Goal: Complete application form: Complete application form

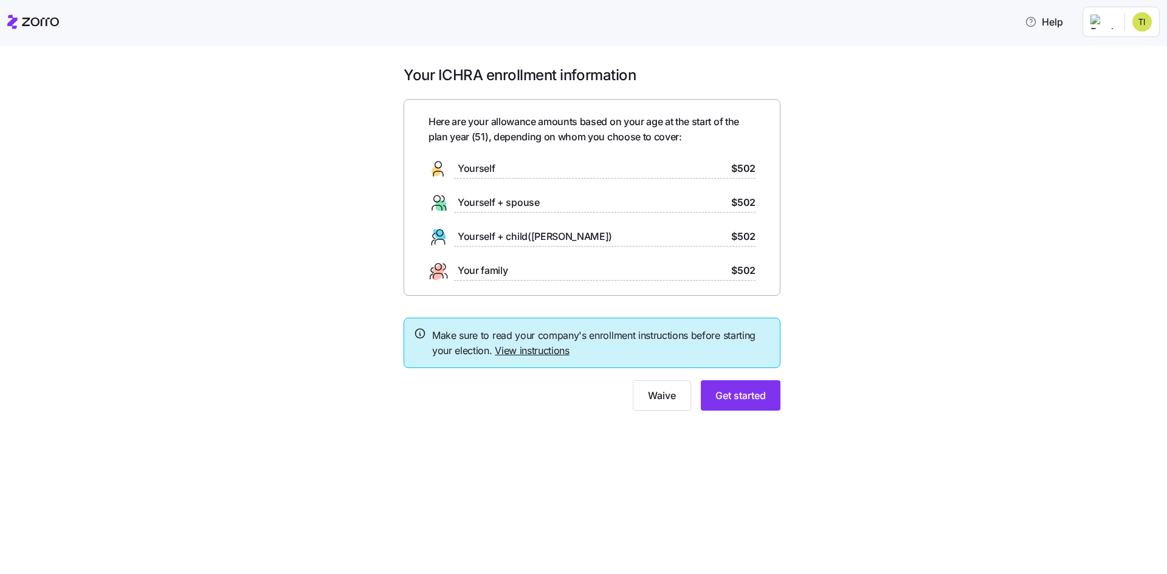
click at [739, 202] on span "$502" at bounding box center [743, 202] width 24 height 15
click at [742, 399] on span "Get started" at bounding box center [740, 395] width 50 height 15
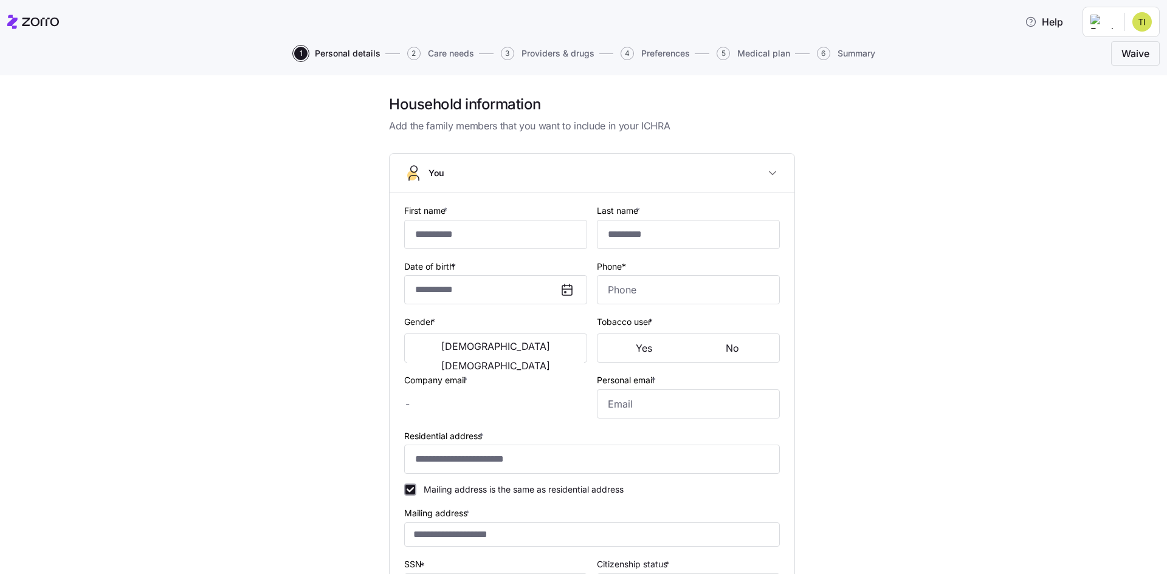
type input "********"
type input "******"
type input "[EMAIL_ADDRESS][DOMAIN_NAME]"
type input "**********"
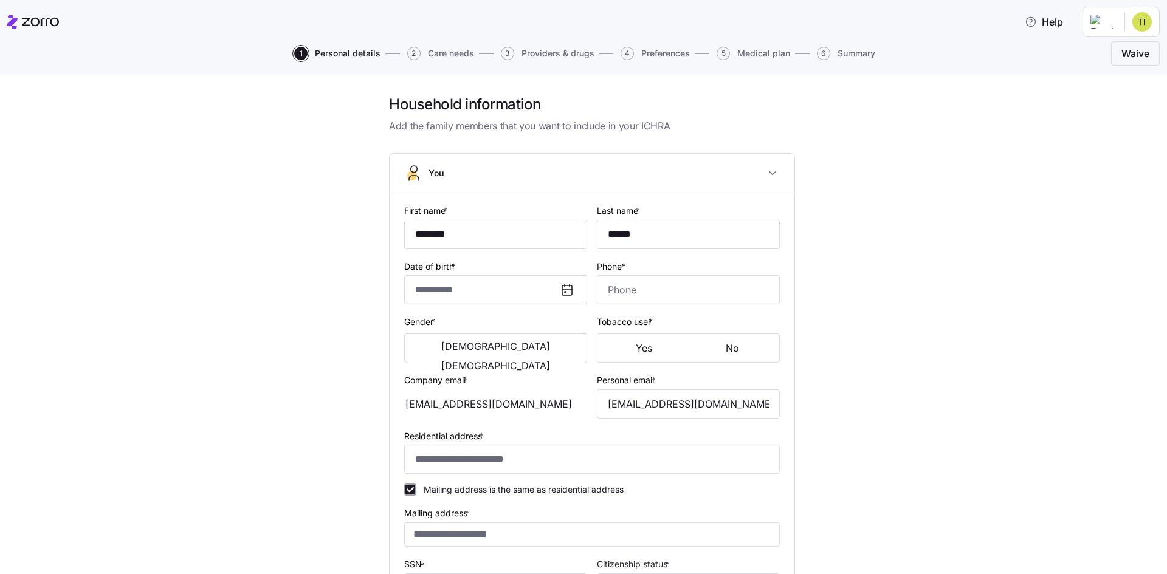
checkbox input "true"
type input "**********"
type input "[PHONE_NUMBER]"
type input "[DEMOGRAPHIC_DATA] citizen"
type input "Married"
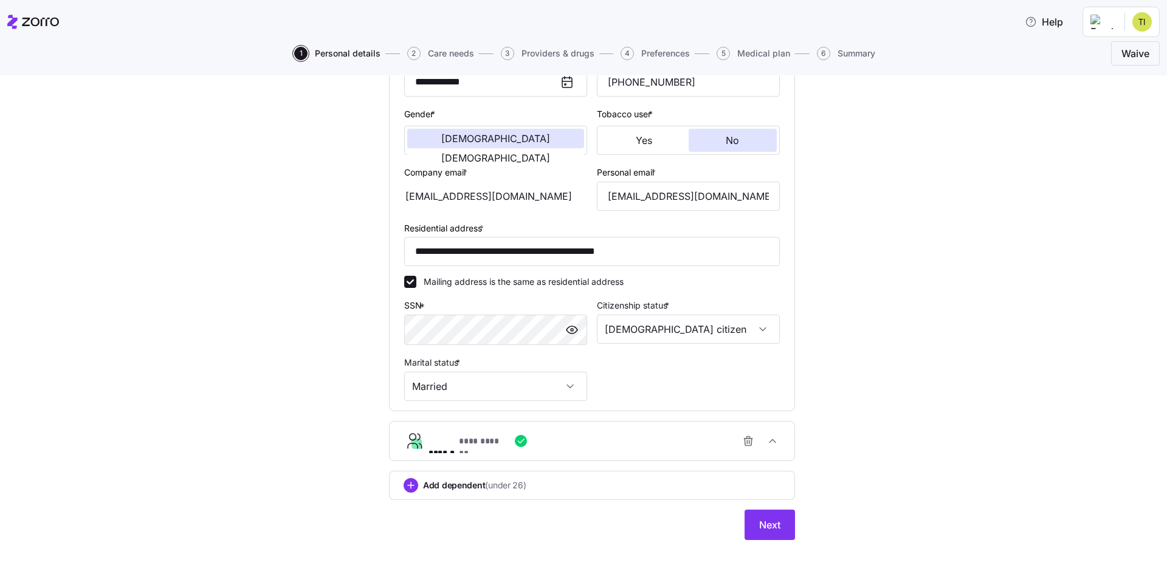
scroll to position [218, 0]
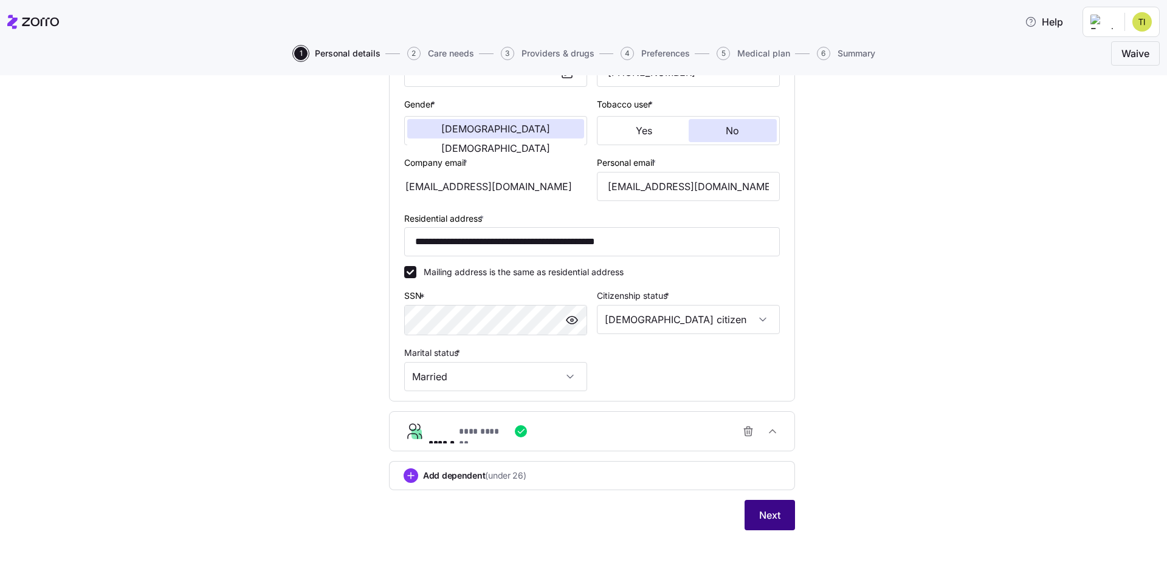
click at [768, 522] on span "Next" at bounding box center [769, 515] width 21 height 15
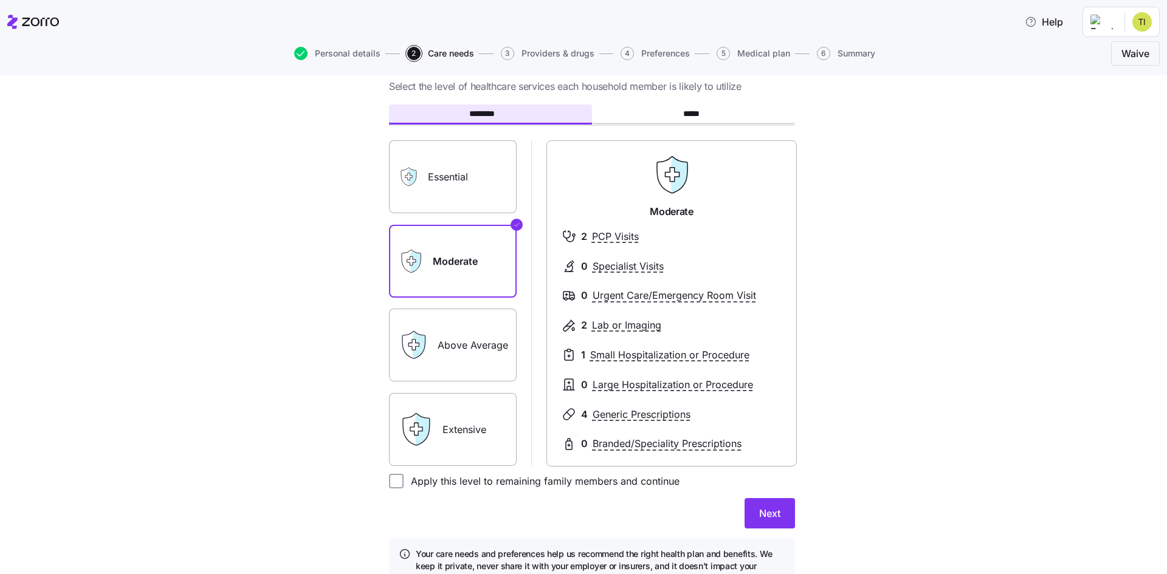
scroll to position [61, 0]
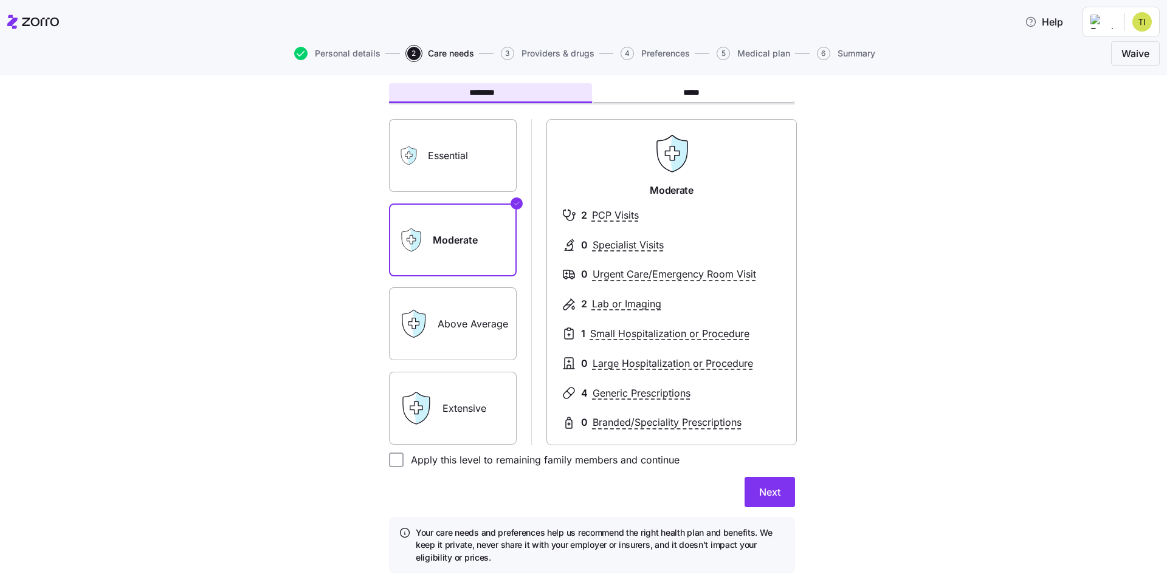
click at [458, 163] on label "Essential" at bounding box center [453, 155] width 128 height 73
click at [0, 0] on input "Essential" at bounding box center [0, 0] width 0 height 0
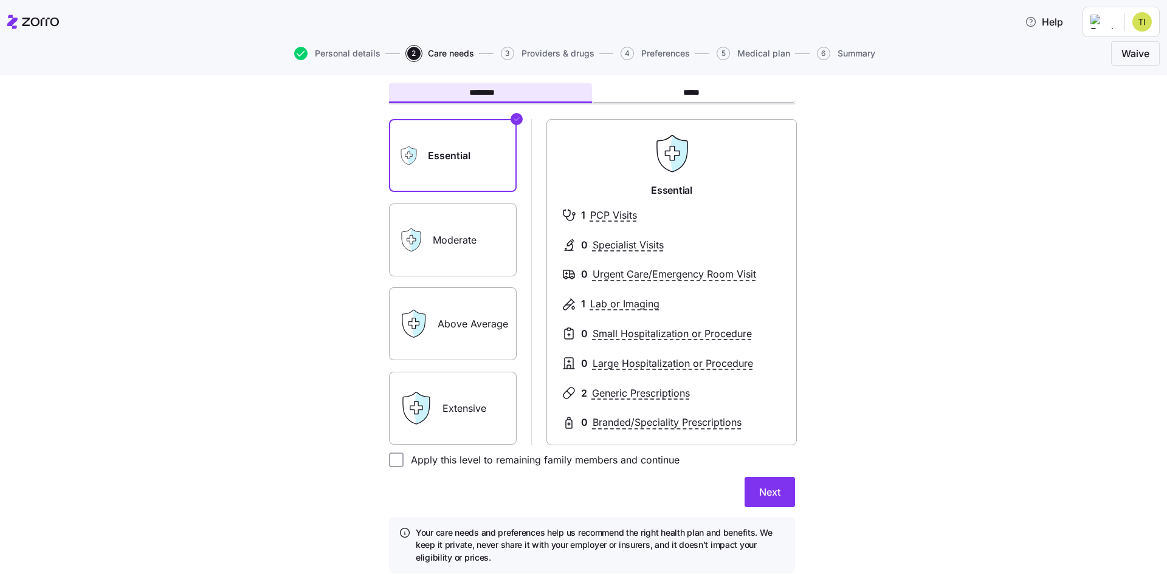
click at [472, 218] on label "Moderate" at bounding box center [453, 240] width 128 height 73
click at [0, 0] on input "Moderate" at bounding box center [0, 0] width 0 height 0
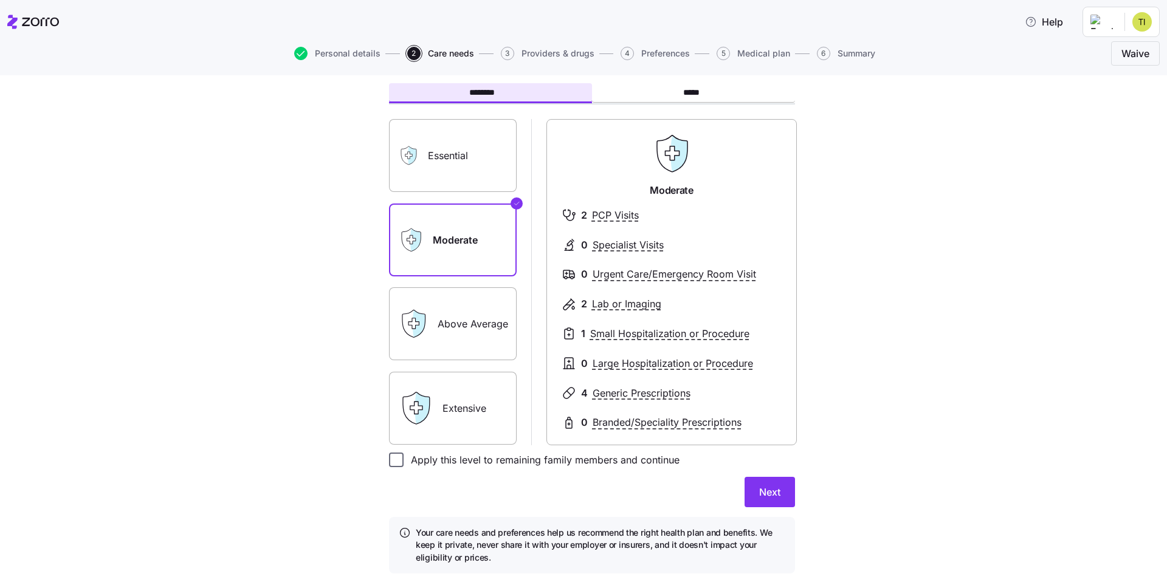
click at [392, 462] on input "Apply this level to remaining family members and continue" at bounding box center [396, 460] width 15 height 15
checkbox input "true"
click at [777, 500] on button "Next" at bounding box center [769, 492] width 50 height 30
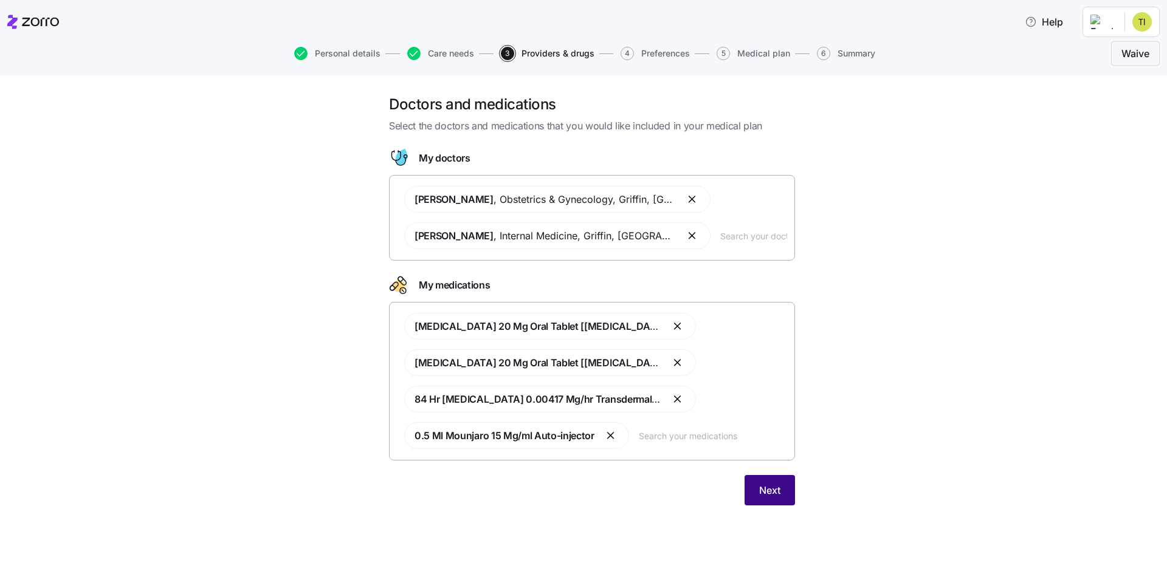
click at [781, 493] on button "Next" at bounding box center [769, 490] width 50 height 30
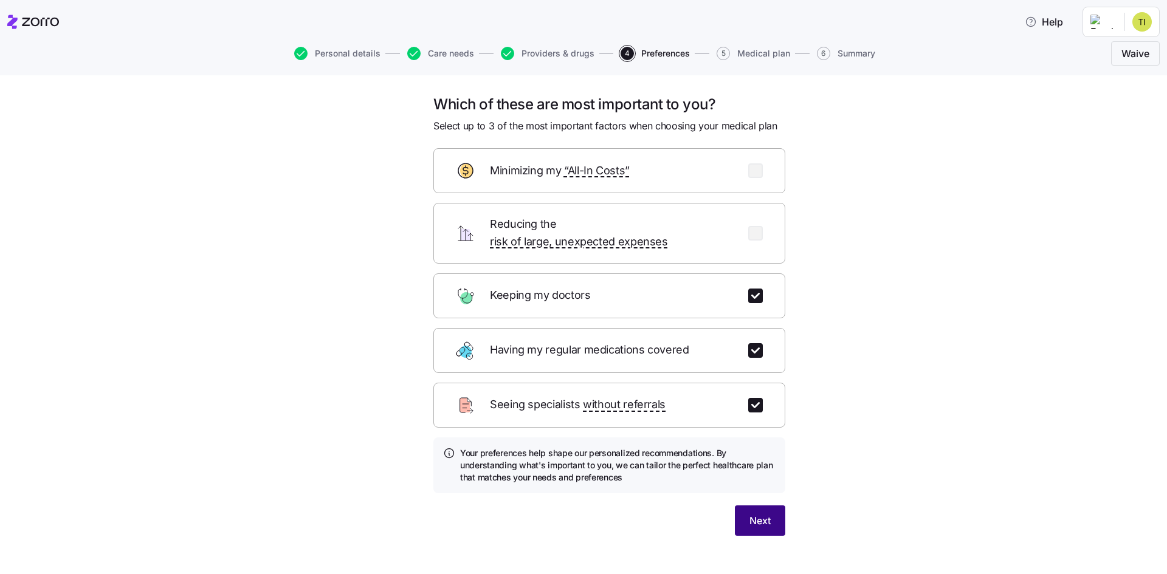
click at [761, 513] on button "Next" at bounding box center [760, 521] width 50 height 30
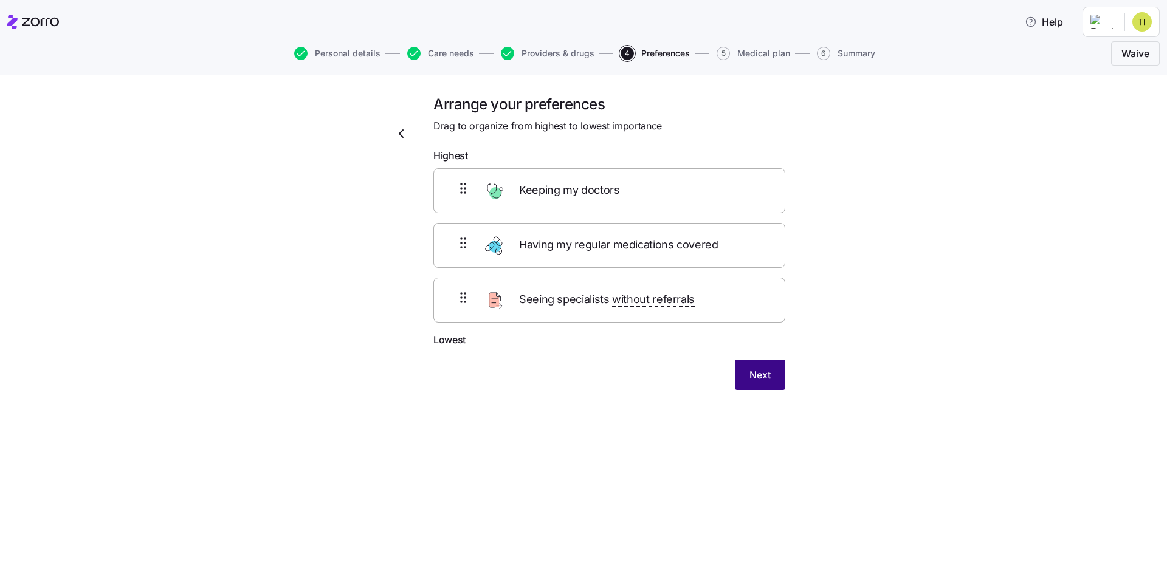
click at [760, 376] on span "Next" at bounding box center [759, 375] width 21 height 15
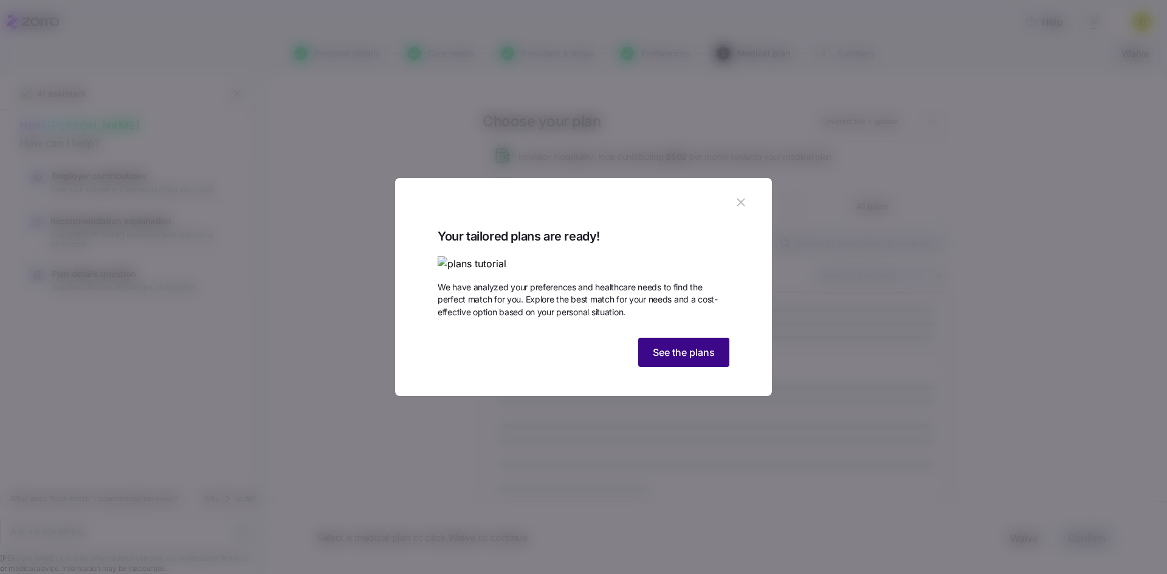
click at [699, 360] on span "See the plans" at bounding box center [684, 352] width 62 height 15
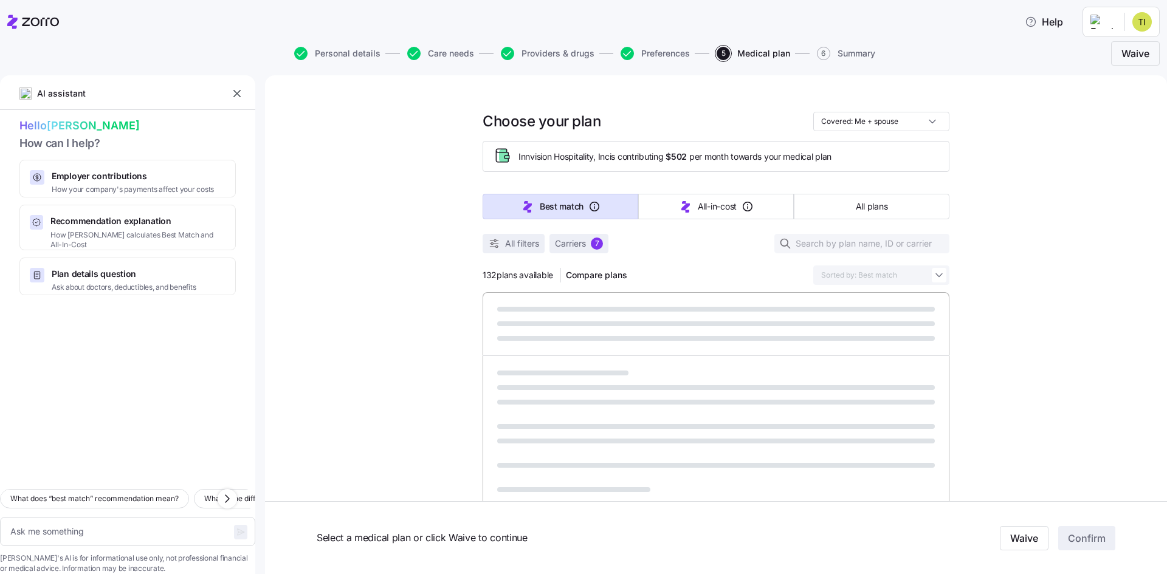
type textarea "x"
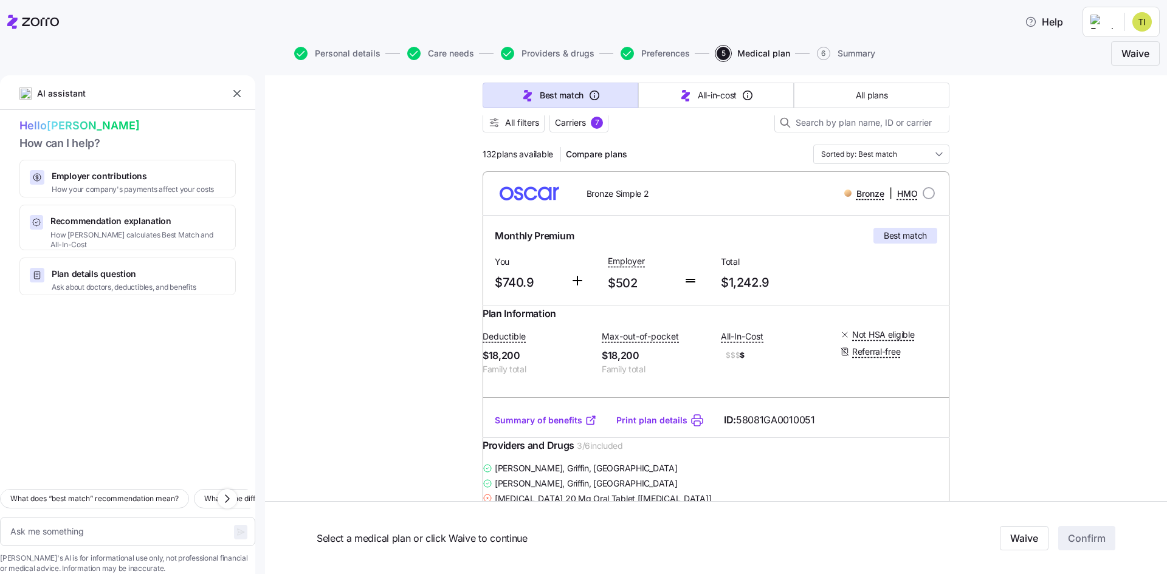
scroll to position [122, 0]
click at [925, 193] on input "radio" at bounding box center [928, 193] width 12 height 12
radio input "true"
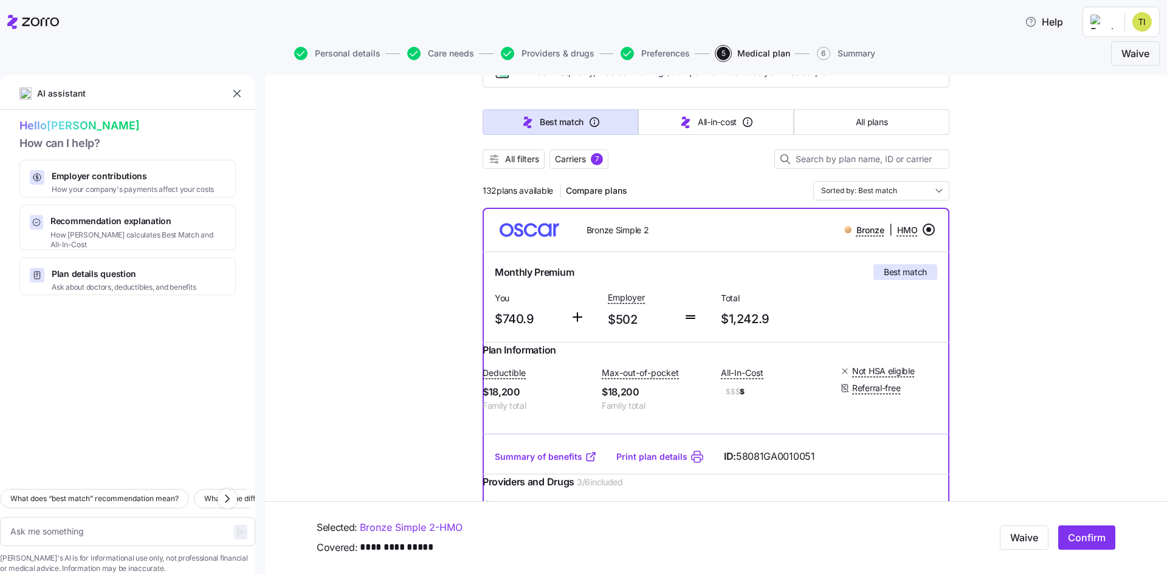
scroll to position [0, 0]
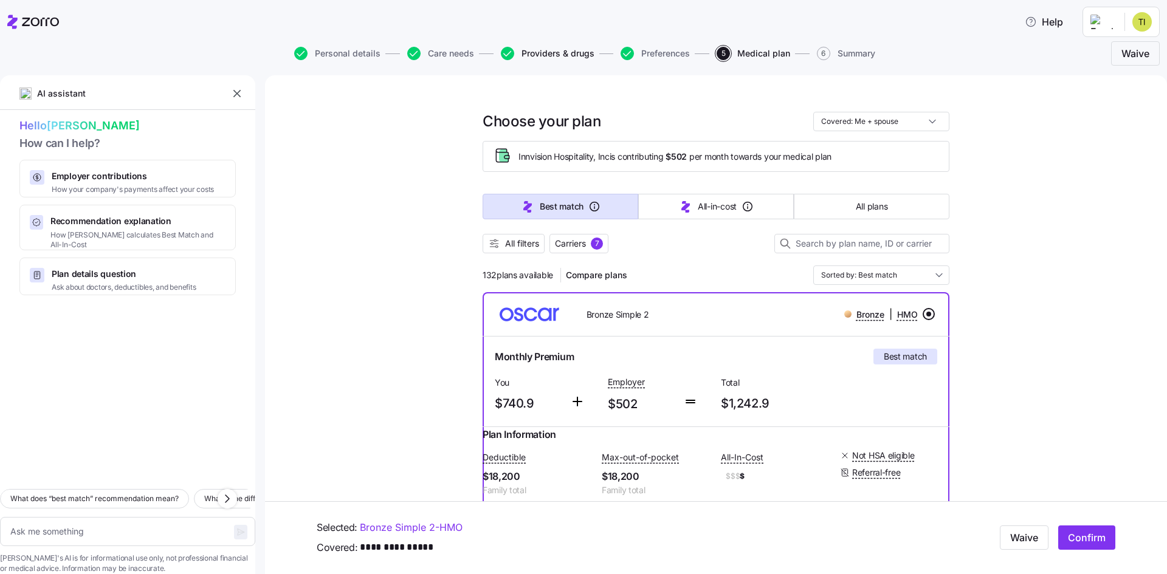
click at [540, 53] on span "Providers & drugs" at bounding box center [557, 53] width 73 height 9
type textarea "x"
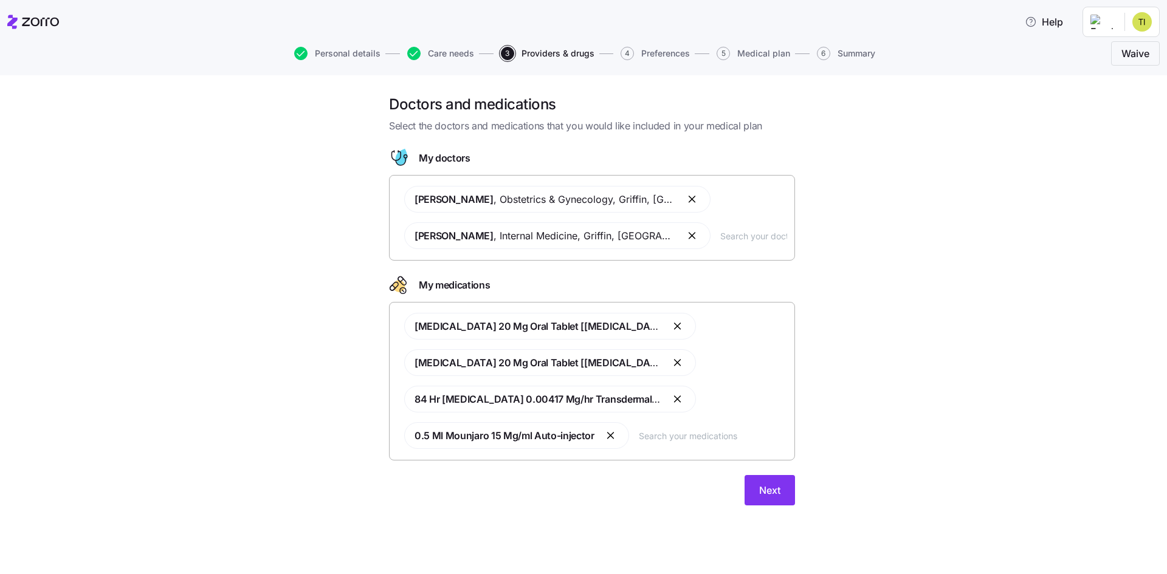
click at [668, 440] on input "text" at bounding box center [713, 435] width 148 height 13
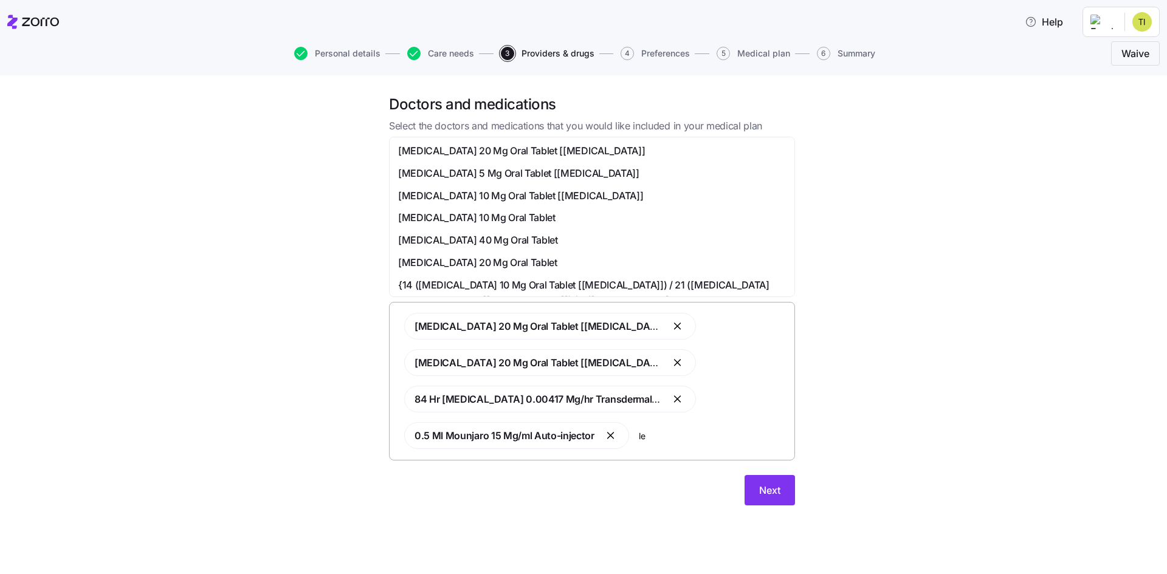
type input "l"
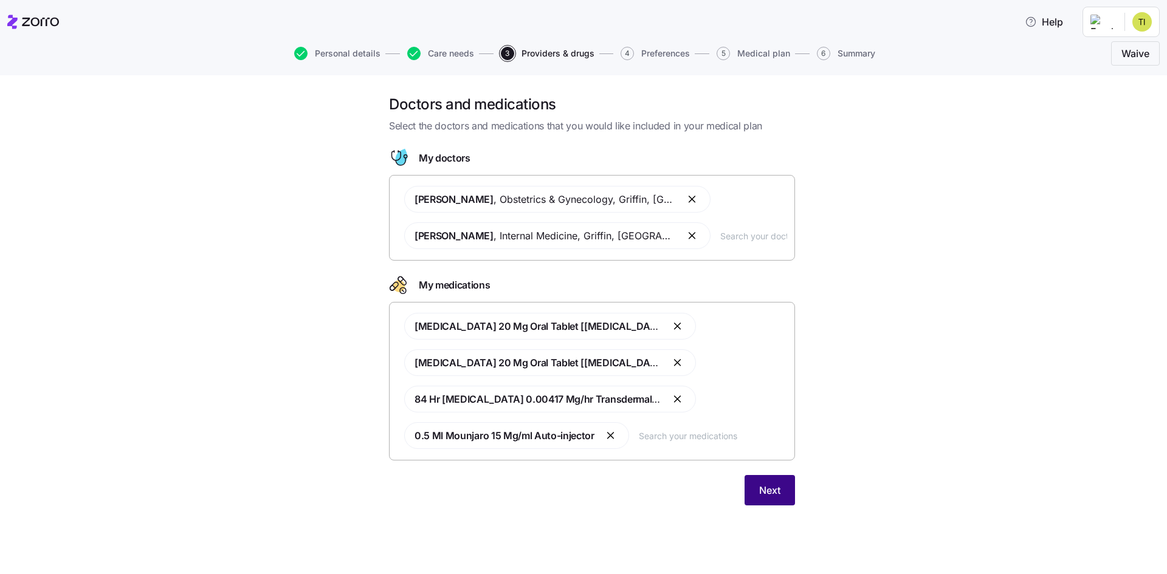
click at [773, 487] on span "Next" at bounding box center [769, 490] width 21 height 15
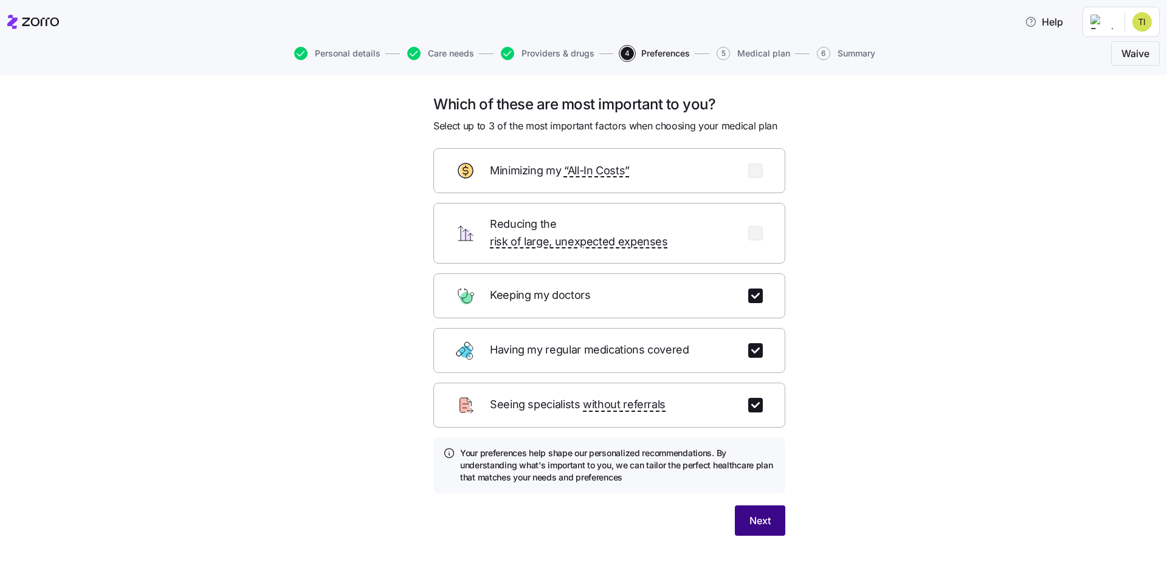
click at [749, 513] on span "Next" at bounding box center [759, 520] width 21 height 15
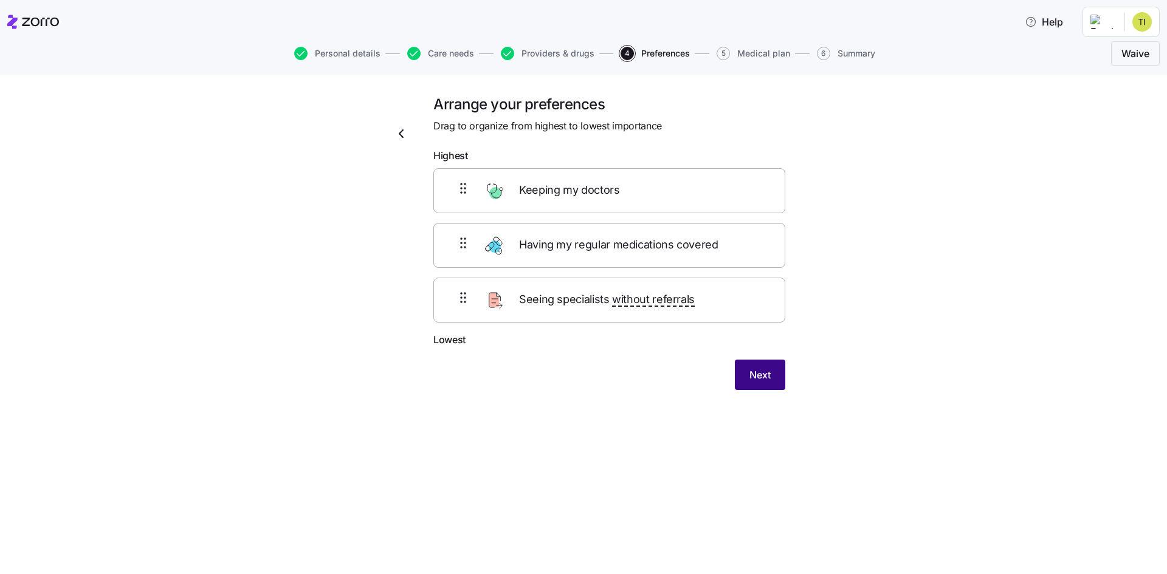
click at [772, 374] on button "Next" at bounding box center [760, 375] width 50 height 30
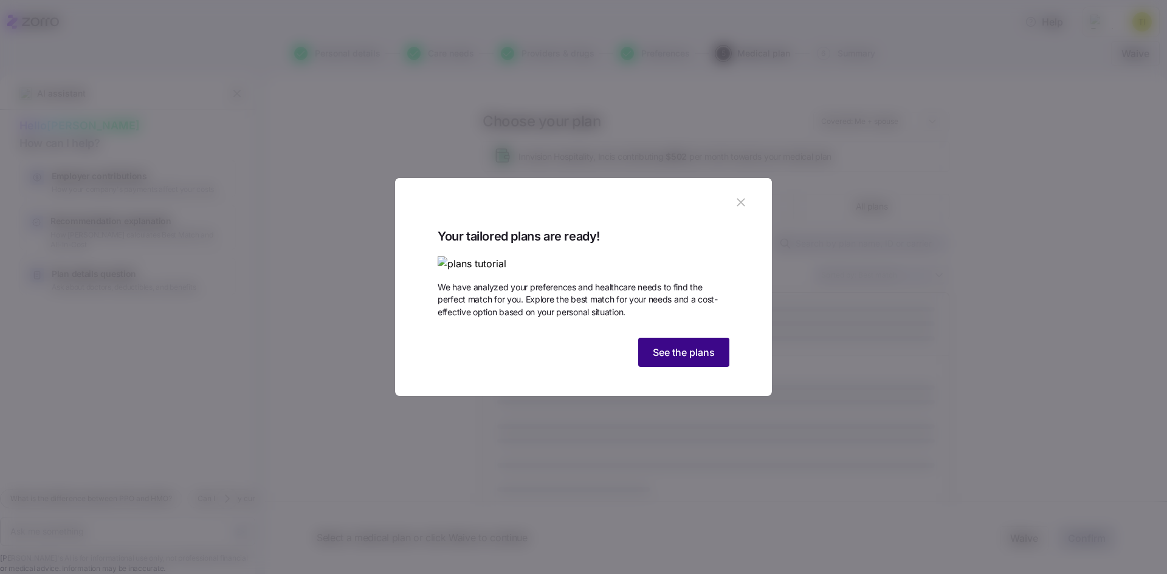
click at [688, 360] on span "See the plans" at bounding box center [684, 352] width 62 height 15
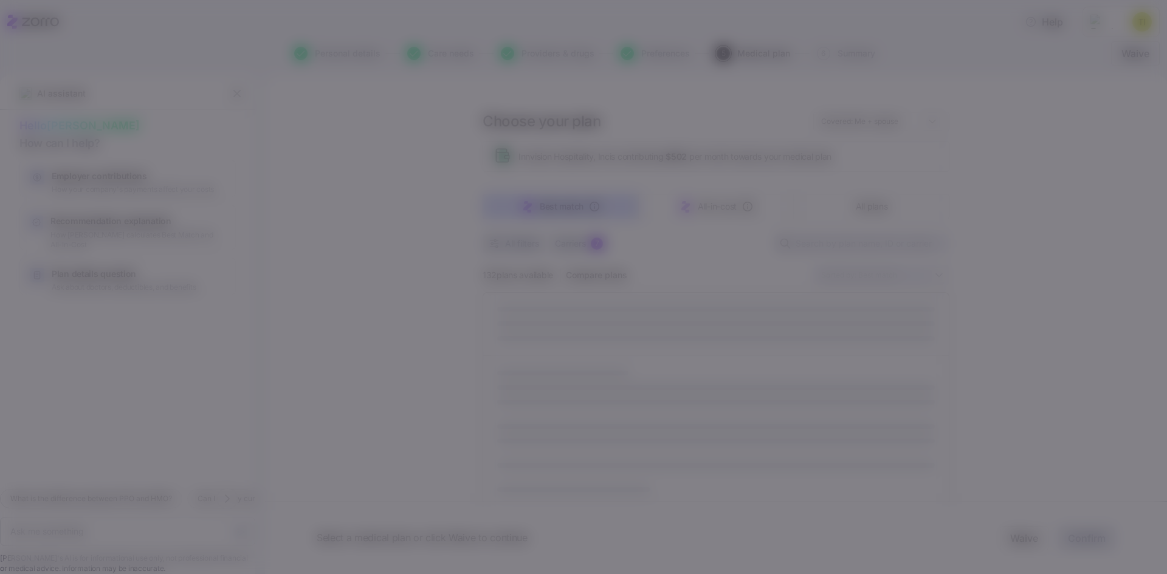
type textarea "x"
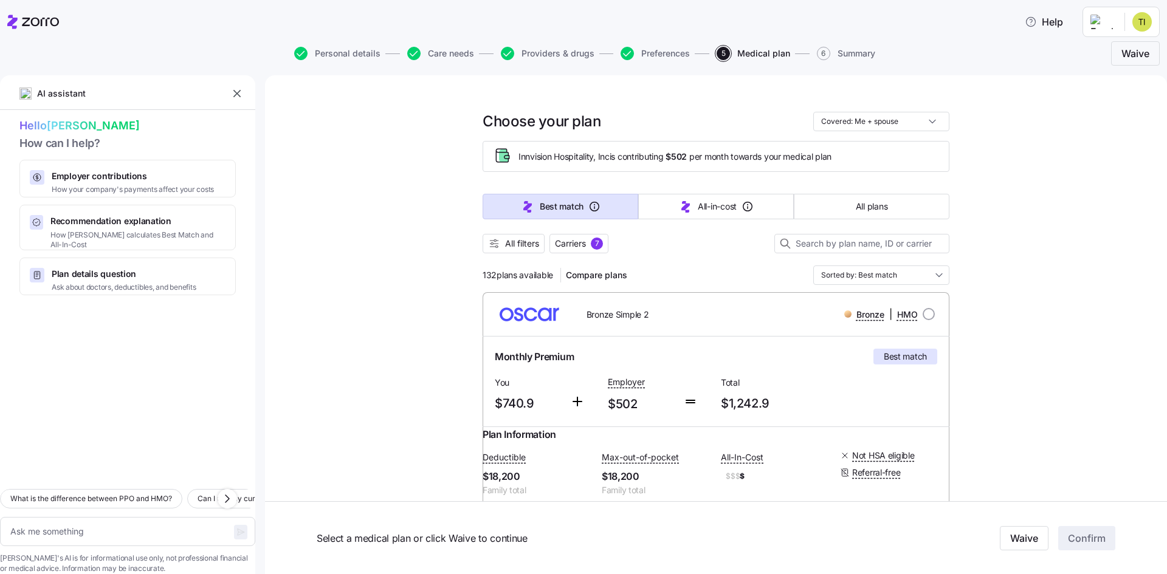
scroll to position [122, 0]
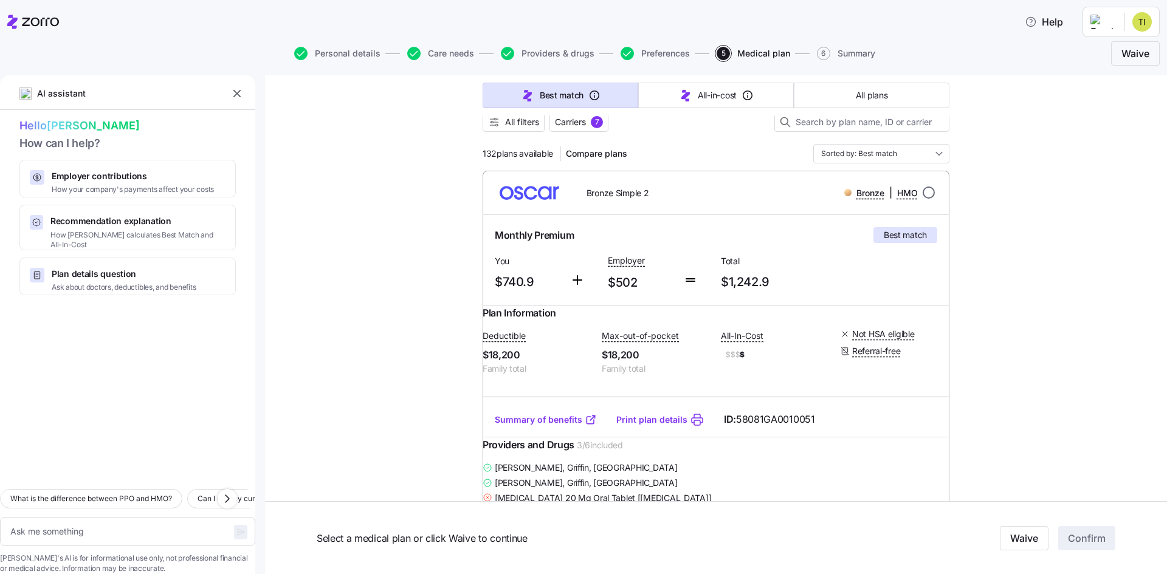
click at [922, 190] on input "radio" at bounding box center [928, 193] width 12 height 12
radio input "true"
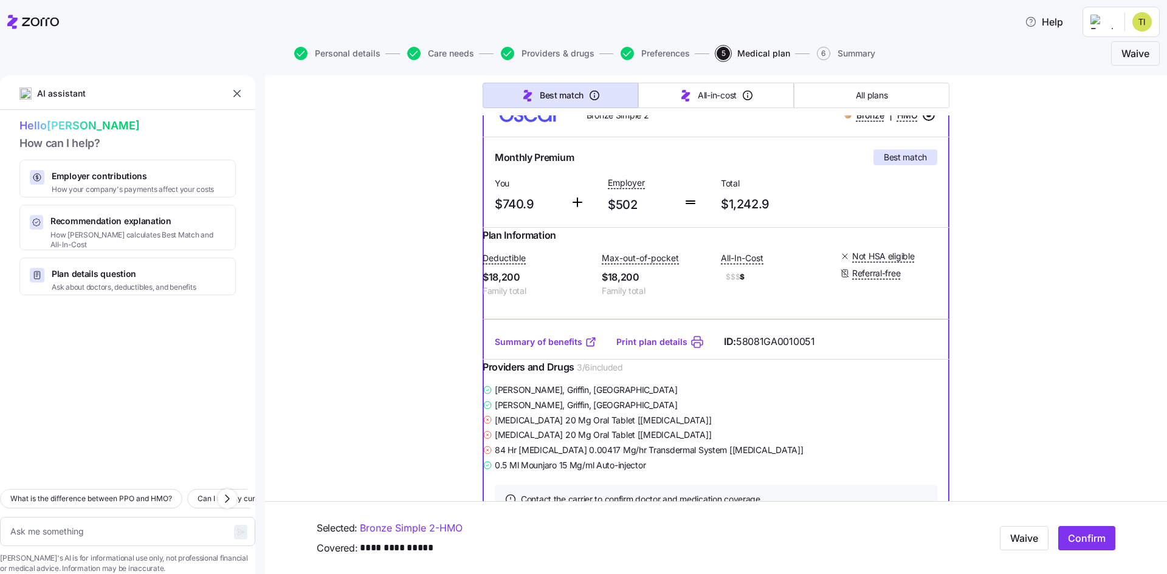
scroll to position [182, 0]
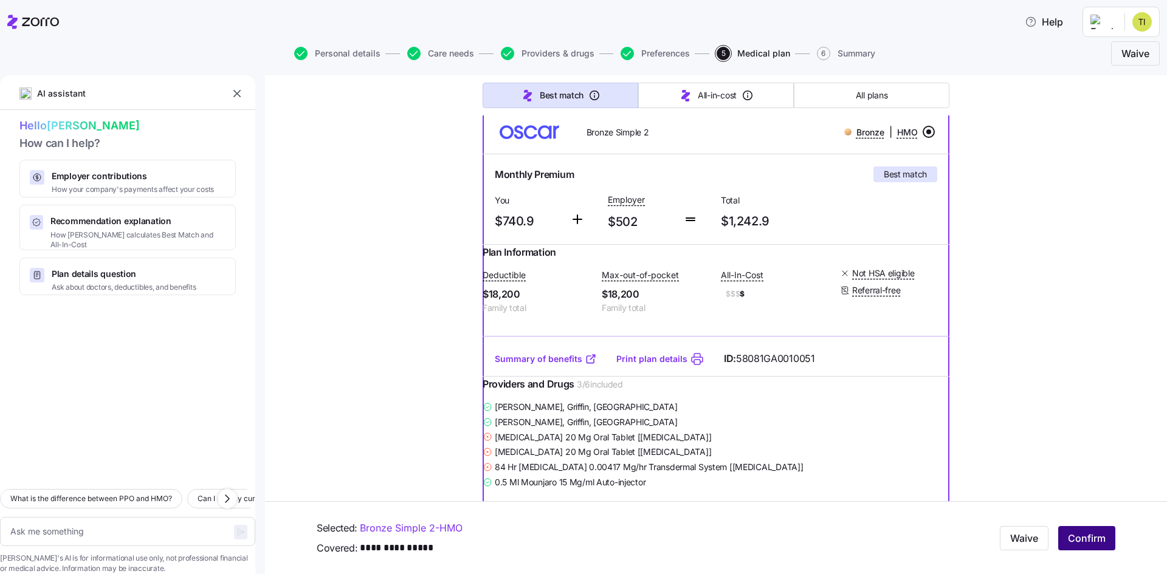
click at [1079, 533] on span "Confirm" at bounding box center [1087, 538] width 38 height 15
type textarea "x"
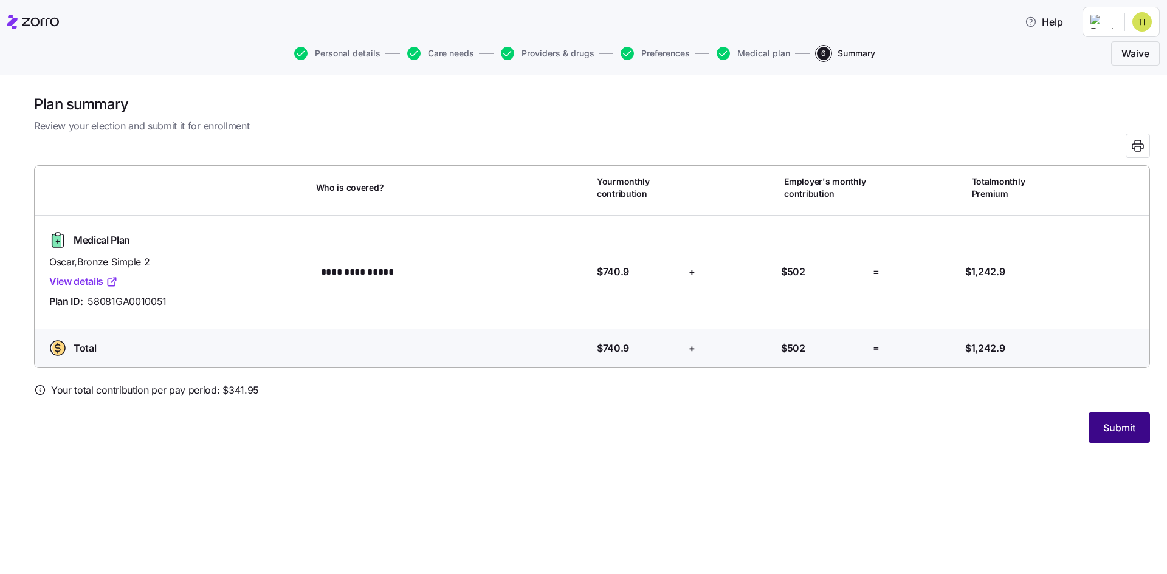
click at [1125, 426] on span "Submit" at bounding box center [1119, 427] width 32 height 15
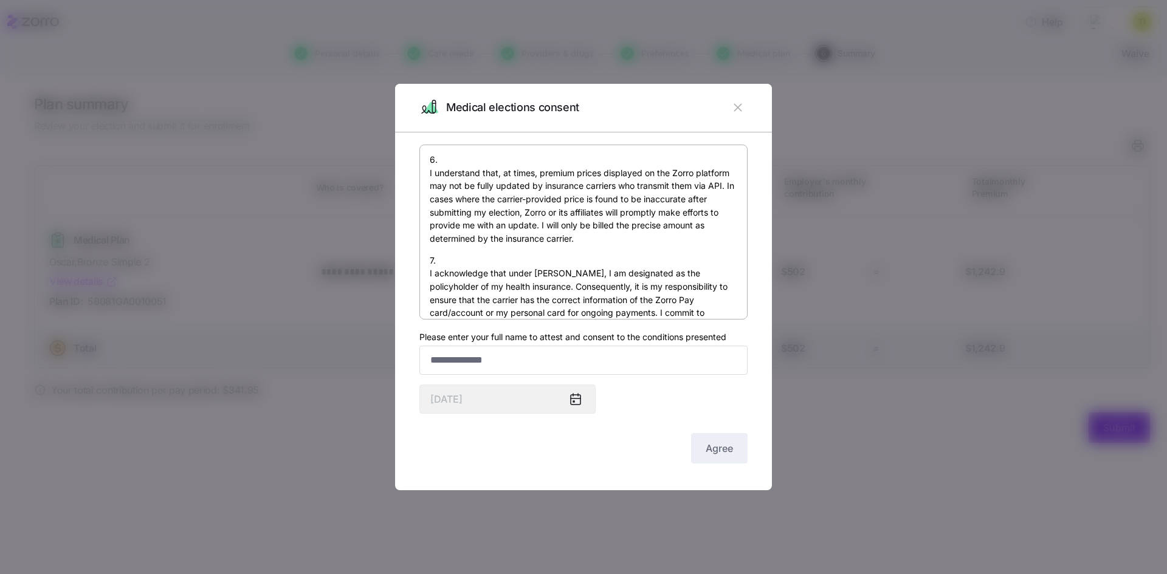
scroll to position [900, 0]
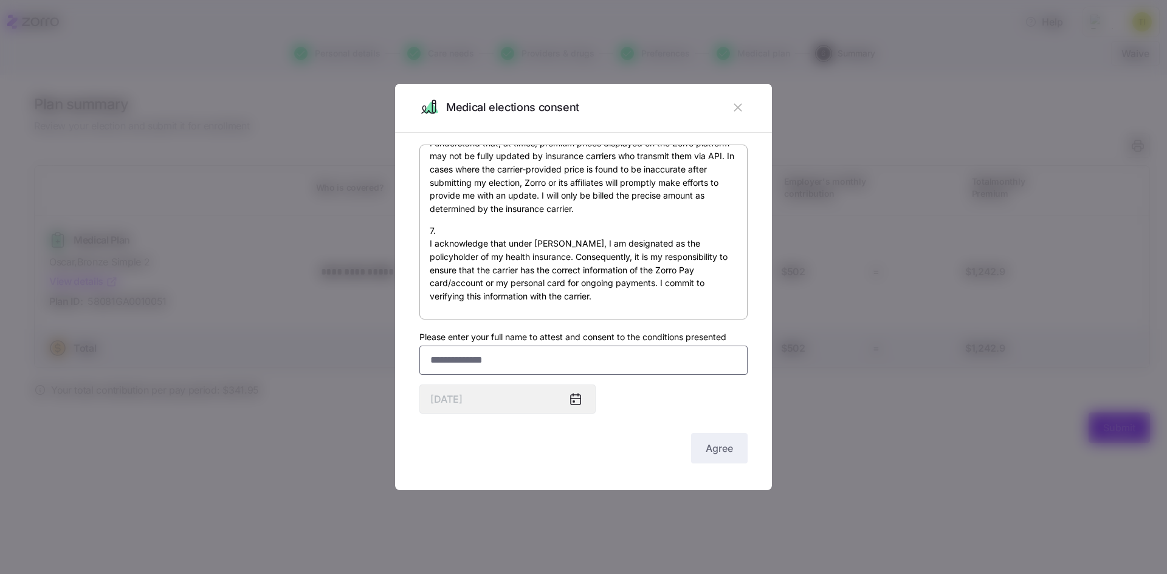
click at [495, 357] on input "Please enter your full name to attest and consent to the conditions presented" at bounding box center [583, 360] width 328 height 29
type input "**********"
click at [699, 448] on button "Agree" at bounding box center [719, 448] width 57 height 30
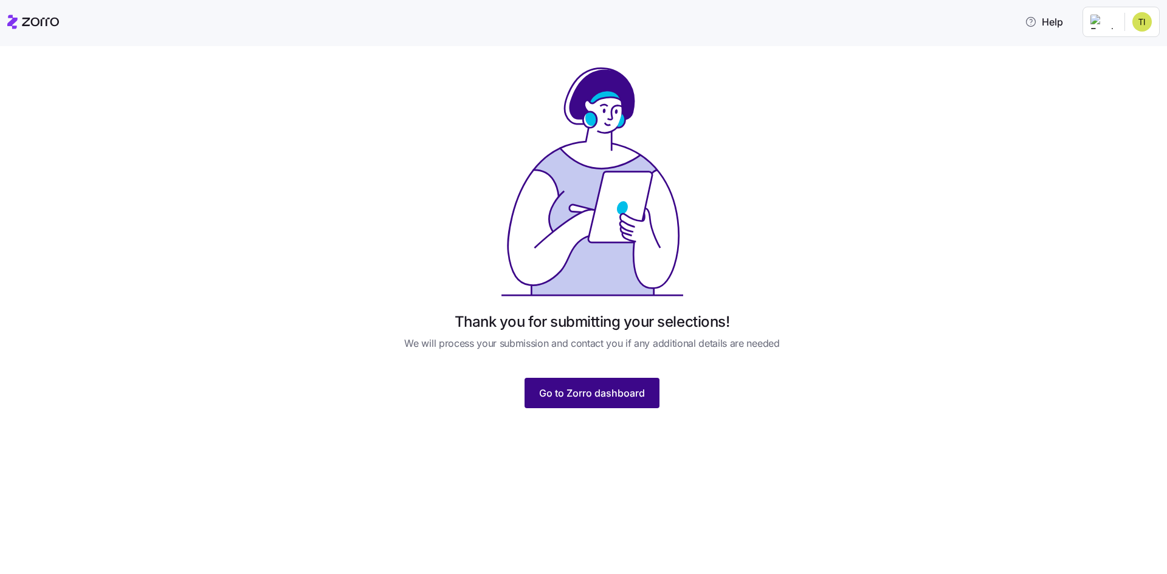
click at [643, 393] on span "Go to Zorro dashboard" at bounding box center [592, 393] width 106 height 15
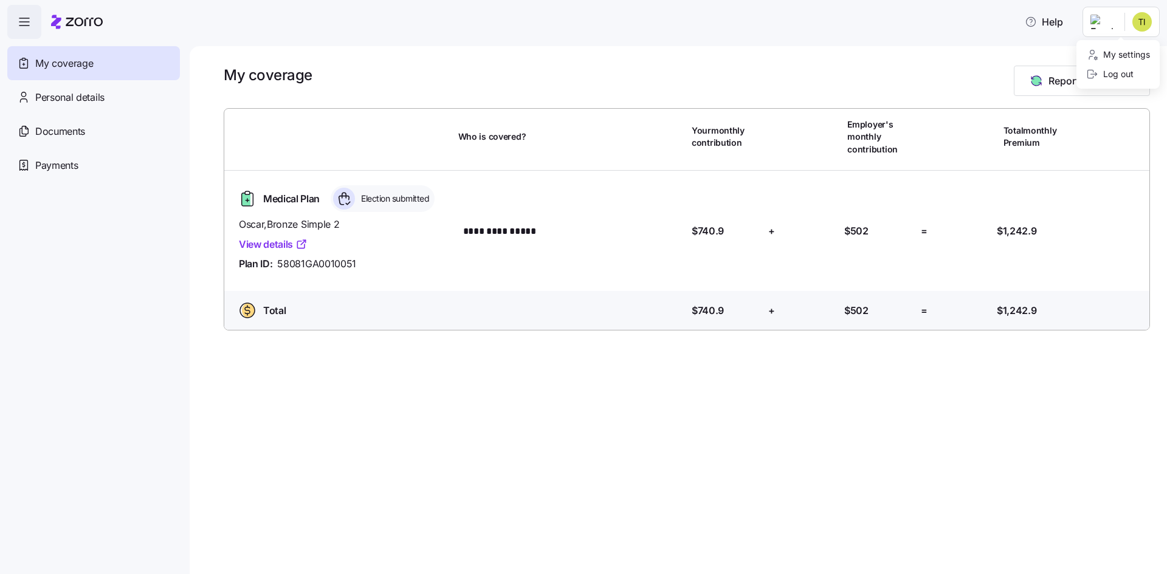
click at [1143, 23] on html "**********" at bounding box center [583, 283] width 1167 height 567
click at [1124, 72] on div "Log out" at bounding box center [1109, 73] width 47 height 13
